Goal: Transaction & Acquisition: Download file/media

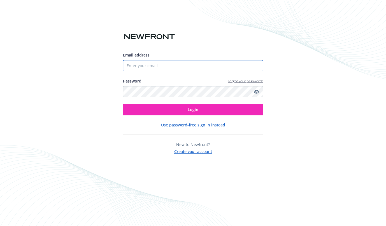
type input "3609044986"
click at [172, 117] on div "Email address 3609044986 Password Forgot your password? Login Use password-free…" at bounding box center [193, 103] width 140 height 103
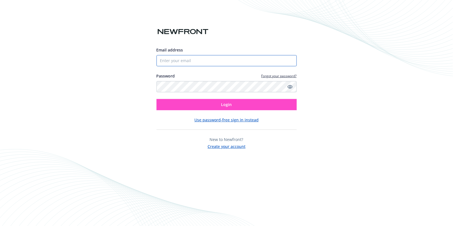
type input "3609044986"
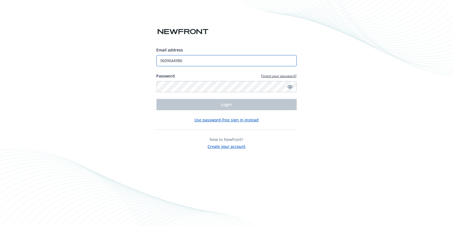
click at [182, 63] on input "3609044986" at bounding box center [226, 60] width 140 height 11
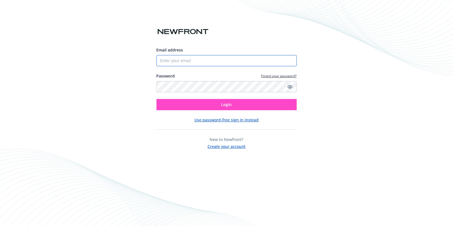
type input "3609044986"
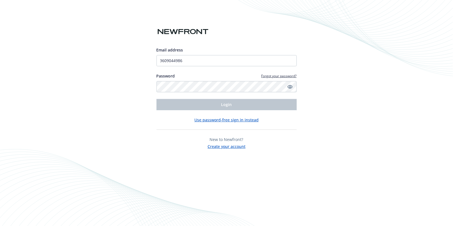
click at [190, 31] on img at bounding box center [182, 32] width 53 height 10
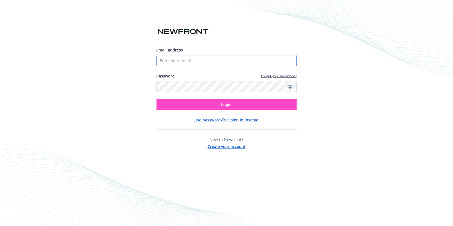
type input "3609044986"
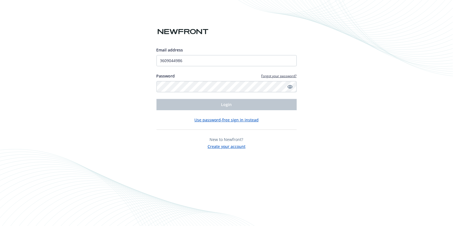
click at [228, 122] on button "Use password-free sign in instead" at bounding box center [226, 120] width 64 height 6
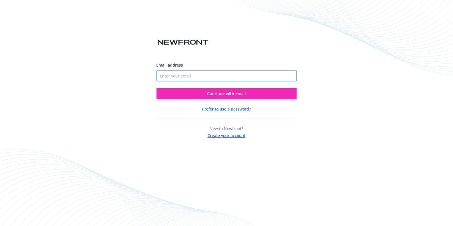
click at [217, 72] on input "Email address" at bounding box center [226, 75] width 140 height 11
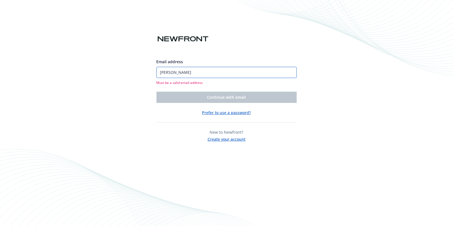
type input "[PERSON_NAME][EMAIL_ADDRESS][DOMAIN_NAME]"
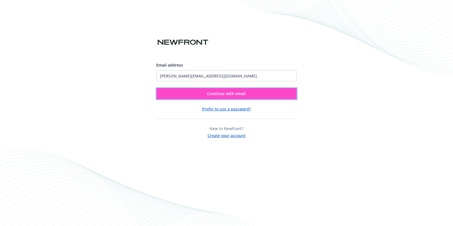
click at [238, 94] on span "Continue with email" at bounding box center [226, 93] width 39 height 5
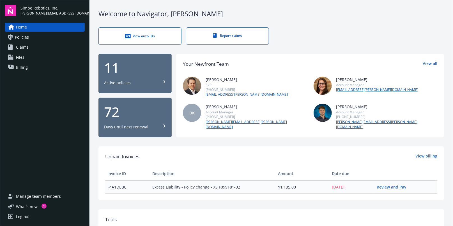
click at [49, 41] on link "Policies" at bounding box center [45, 37] width 80 height 9
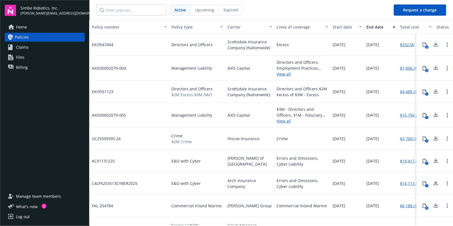
scroll to position [0, 7]
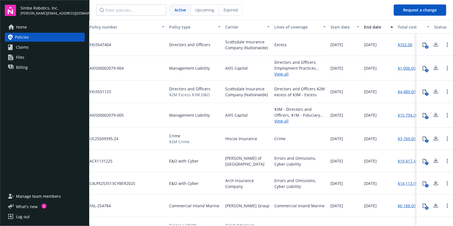
click at [281, 74] on link "View all" at bounding box center [300, 74] width 52 height 6
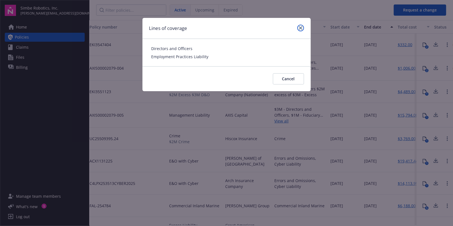
click at [298, 25] on link "close" at bounding box center [300, 28] width 7 height 7
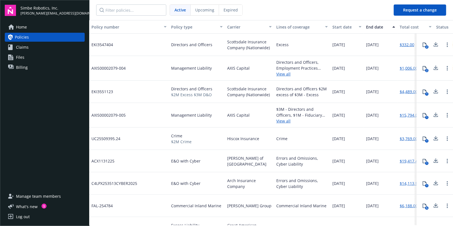
scroll to position [0, 0]
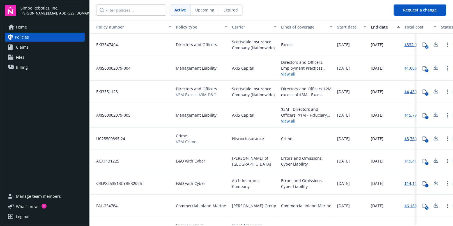
click at [284, 120] on link "View all" at bounding box center [307, 121] width 52 height 6
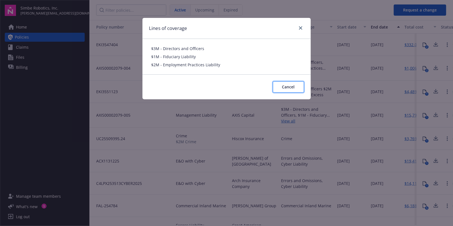
click at [288, 89] on span "Cancel" at bounding box center [288, 86] width 13 height 5
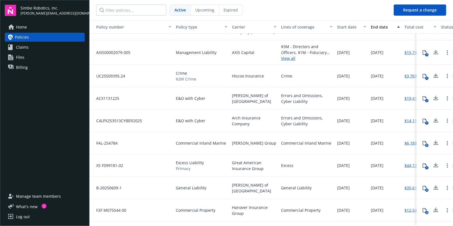
scroll to position [31, 0]
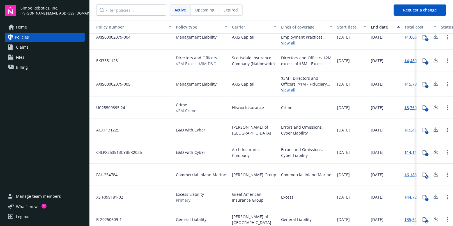
click at [288, 91] on link "View all" at bounding box center [307, 90] width 52 height 6
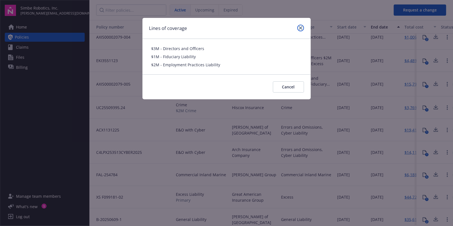
click at [299, 29] on icon "close" at bounding box center [300, 27] width 3 height 3
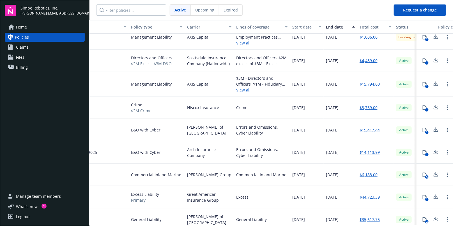
scroll to position [31, 99]
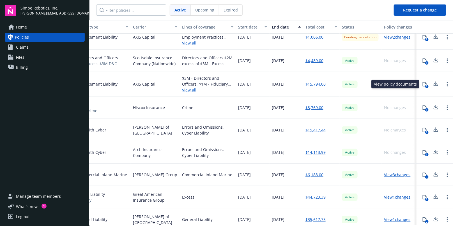
click at [424, 83] on icon at bounding box center [424, 84] width 4 height 4
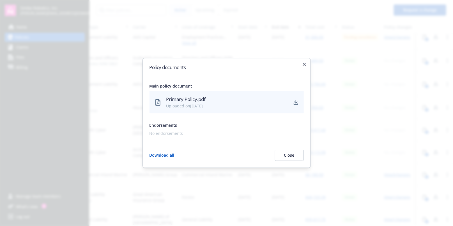
click at [231, 100] on div "Primary Policy.pdf" at bounding box center [227, 99] width 122 height 7
click at [296, 103] on icon "download" at bounding box center [296, 101] width 4 height 3
click at [304, 66] on icon "button" at bounding box center [303, 64] width 3 height 3
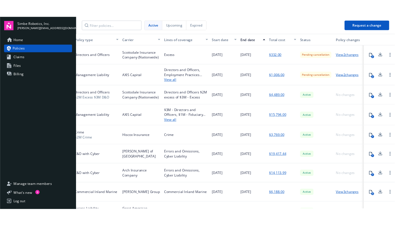
scroll to position [0, 88]
